Goal: Task Accomplishment & Management: Manage account settings

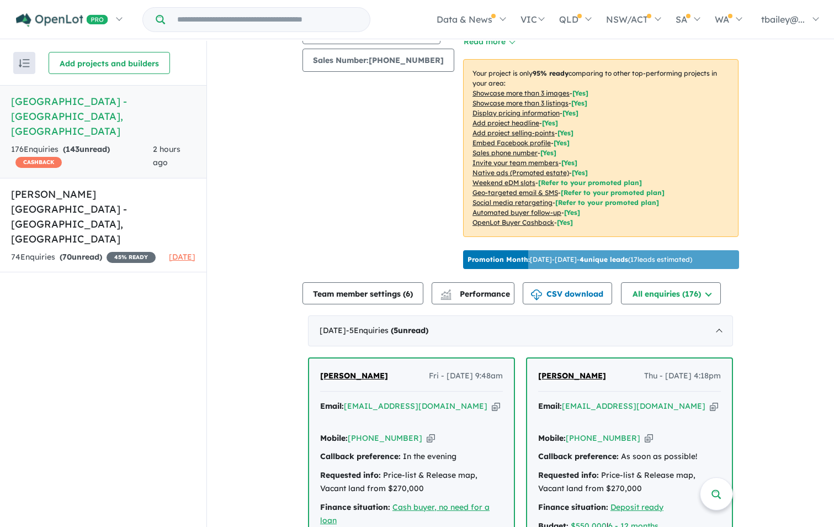
scroll to position [276, 0]
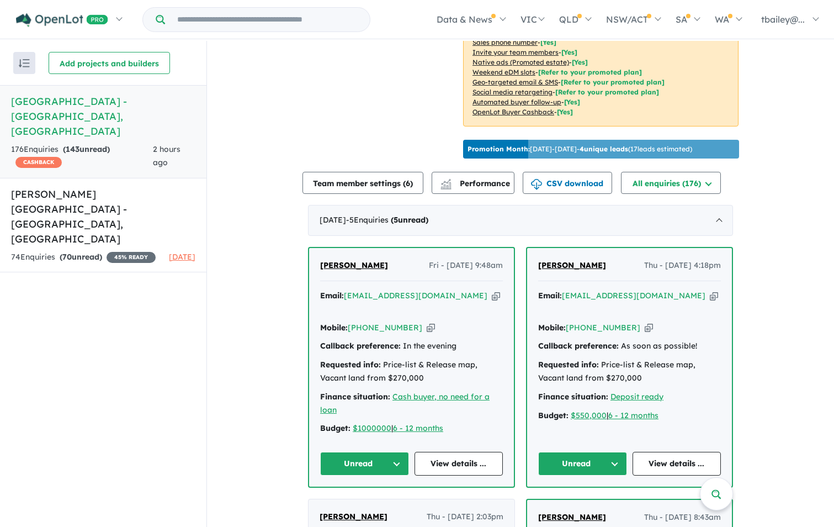
click at [414, 396] on div "Finance situation: Cash buyer, no need for a loan" at bounding box center [411, 403] width 183 height 27
click at [448, 360] on div "Requested info: Price-list & Release map, Vacant land from $270,000" at bounding box center [411, 371] width 183 height 27
click at [449, 452] on link "View details ..." at bounding box center [459, 464] width 89 height 24
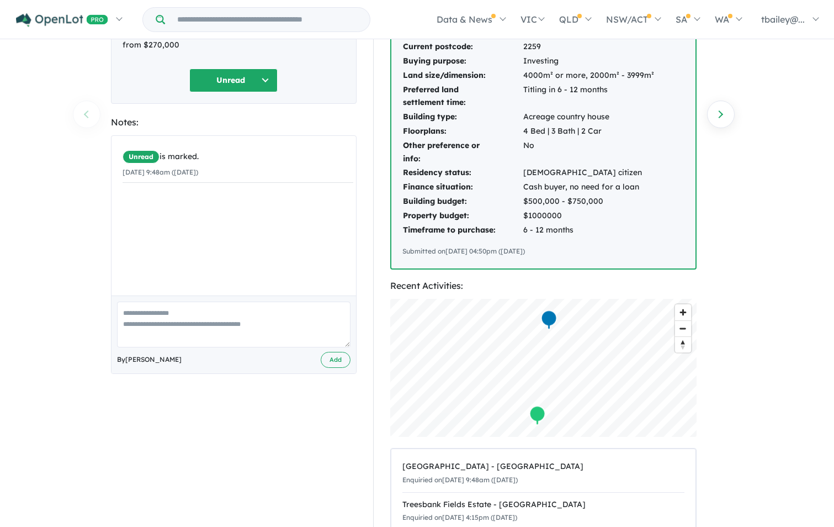
scroll to position [55, 0]
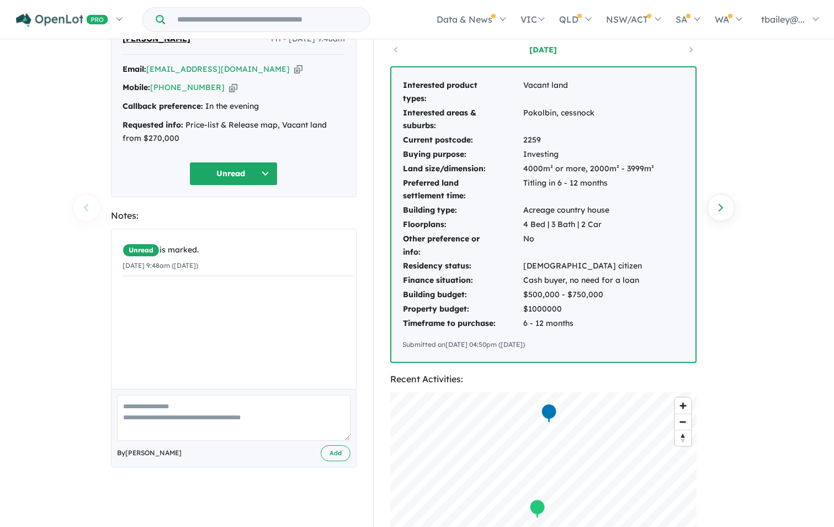
click at [230, 176] on button "Unread" at bounding box center [233, 174] width 88 height 24
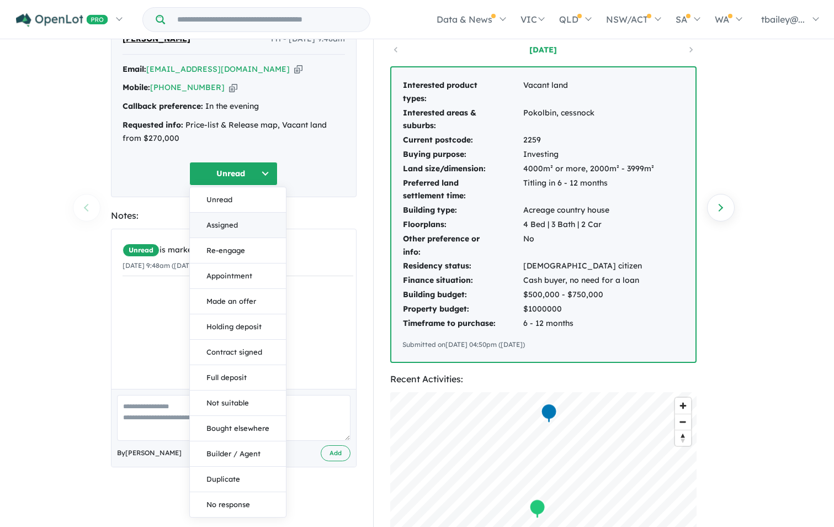
click at [226, 228] on button "Assigned" at bounding box center [238, 225] width 96 height 25
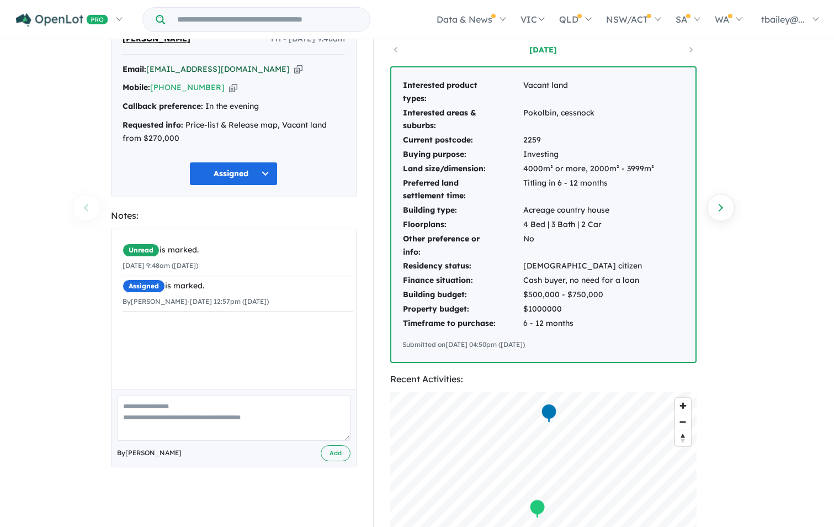
click at [195, 69] on a%20Huntlee%20Estate%20-%20North%20Rothbury"] "[EMAIL_ADDRESS][DOMAIN_NAME]" at bounding box center [218, 69] width 144 height 10
